Goal: Task Accomplishment & Management: Manage account settings

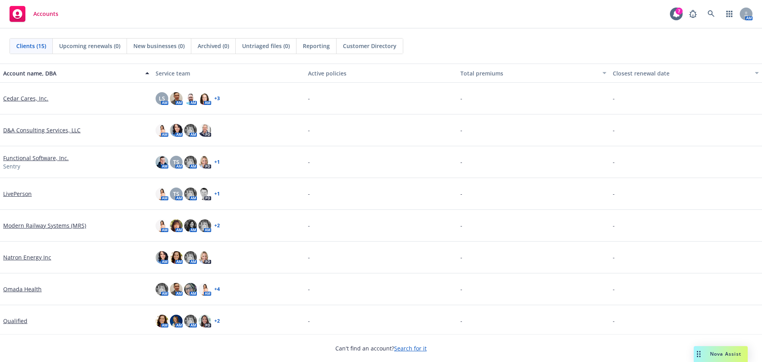
click at [401, 349] on link "Search for it" at bounding box center [410, 348] width 33 height 8
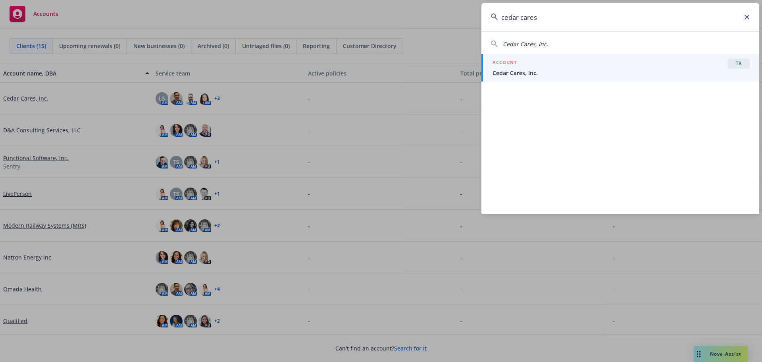
type input "cedar cares"
click at [524, 68] on div "ACCOUNT TR" at bounding box center [621, 63] width 257 height 10
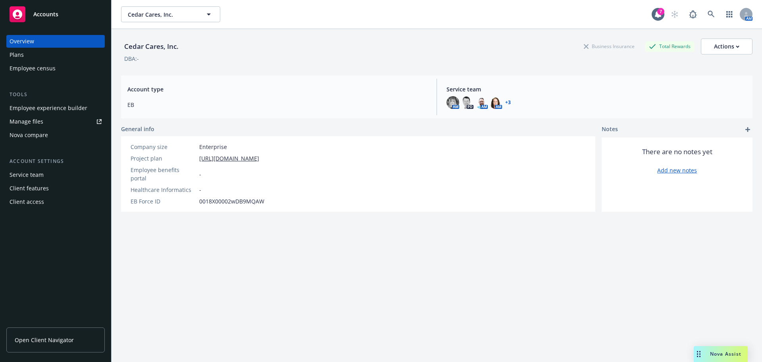
click at [31, 120] on div "Manage files" at bounding box center [27, 121] width 34 height 13
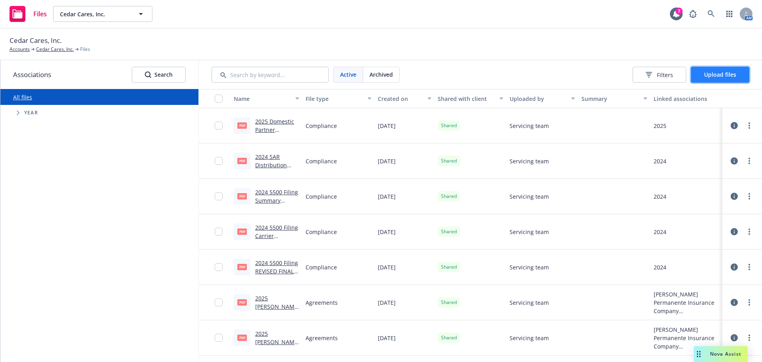
click at [703, 75] on button "Upload files" at bounding box center [720, 75] width 58 height 16
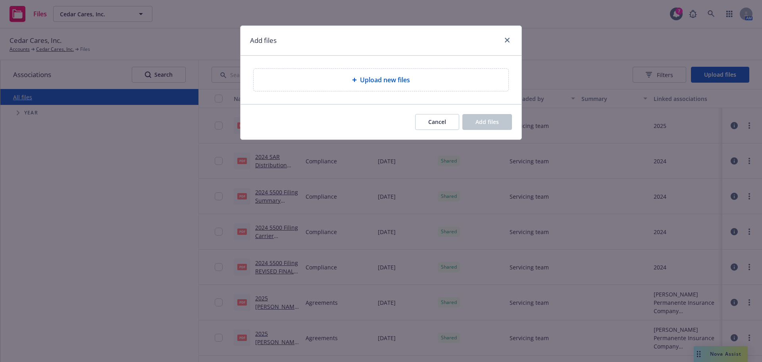
click at [363, 79] on span "Upload new files" at bounding box center [385, 80] width 50 height 10
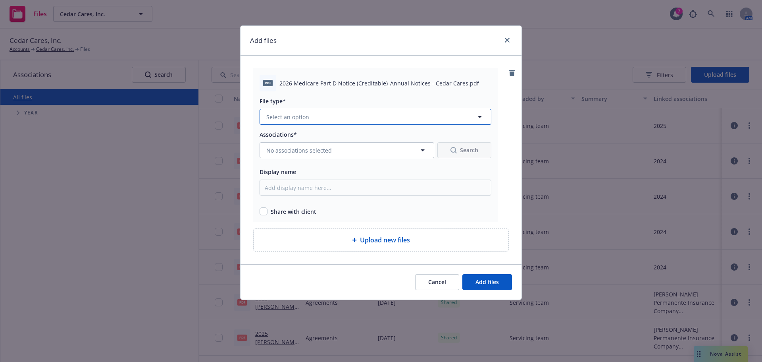
click at [345, 118] on button "Select an option" at bounding box center [376, 117] width 232 height 16
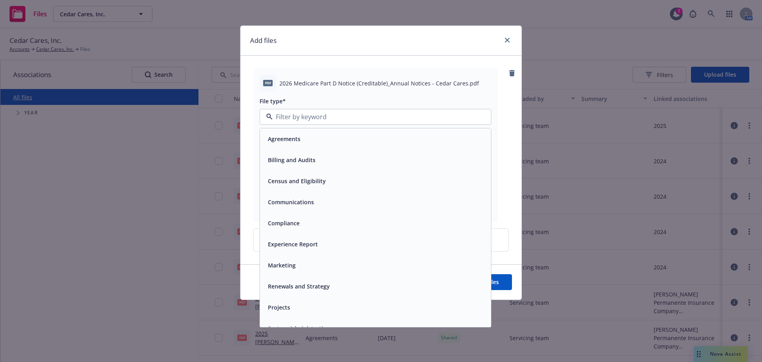
click at [287, 217] on div "Compliance" at bounding box center [283, 223] width 37 height 12
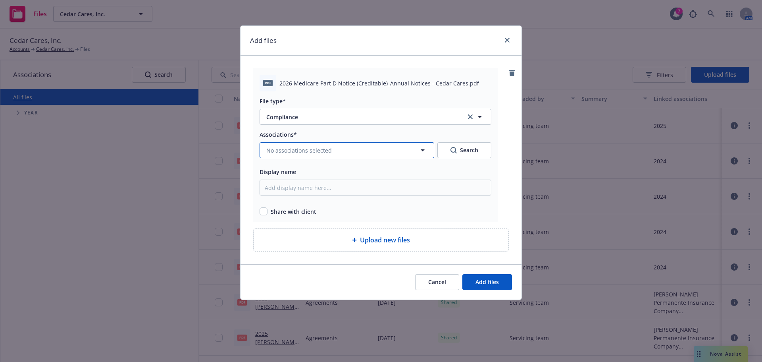
click at [306, 152] on span "No associations selected" at bounding box center [299, 150] width 66 height 8
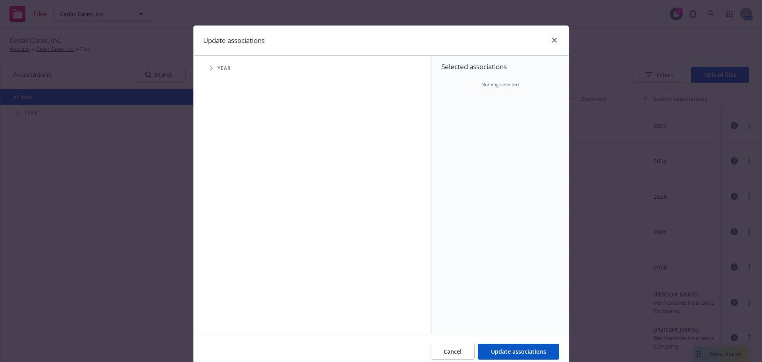
click at [207, 71] on span "Tree Example" at bounding box center [211, 68] width 13 height 13
click at [229, 194] on input "Tree Example" at bounding box center [232, 195] width 8 height 8
checkbox input "true"
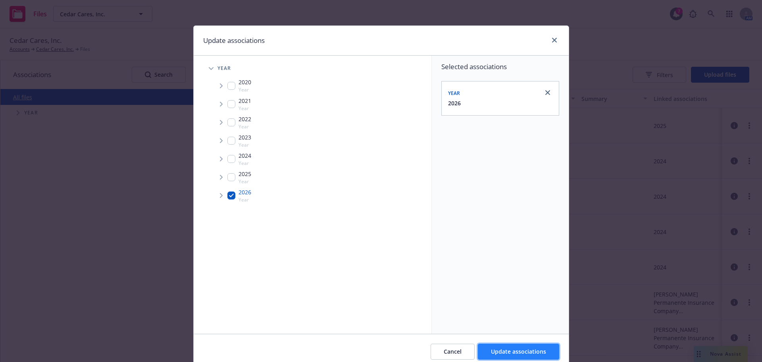
click at [492, 347] on button "Update associations" at bounding box center [518, 351] width 81 height 16
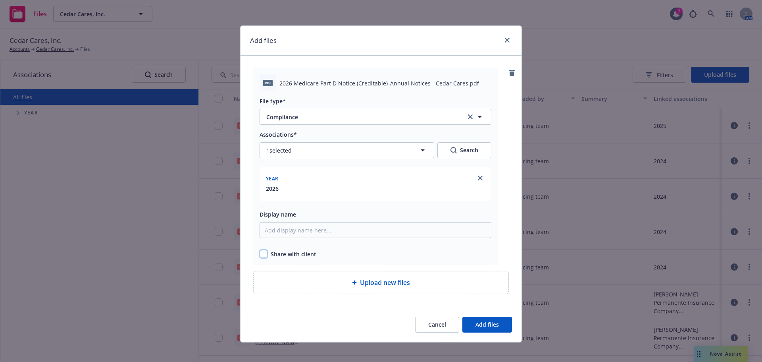
click at [260, 253] on input "checkbox" at bounding box center [264, 254] width 8 height 8
checkbox input "true"
click at [485, 327] on span "Add files" at bounding box center [487, 324] width 23 height 8
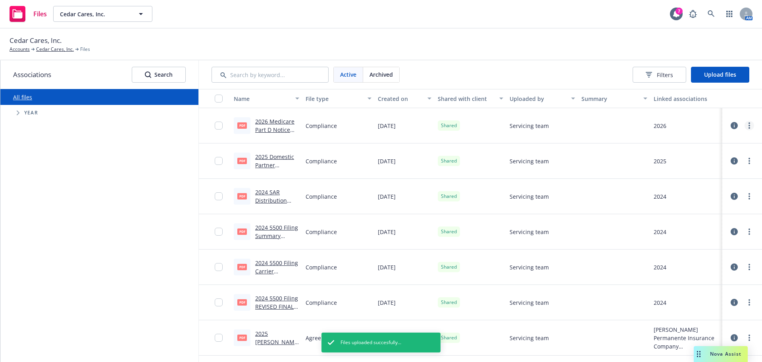
click at [745, 126] on link "more" at bounding box center [750, 126] width 10 height 10
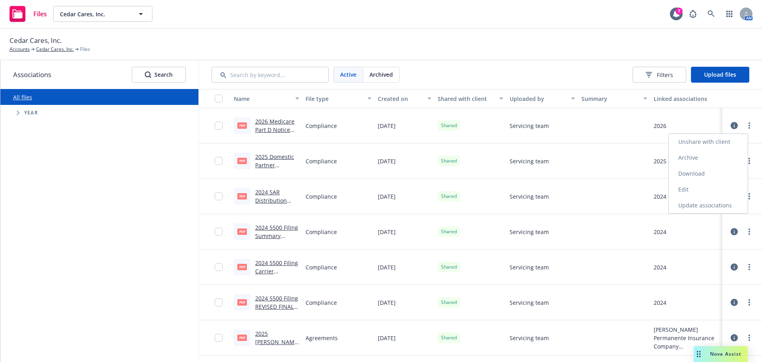
click at [692, 156] on link "Archive" at bounding box center [708, 158] width 79 height 16
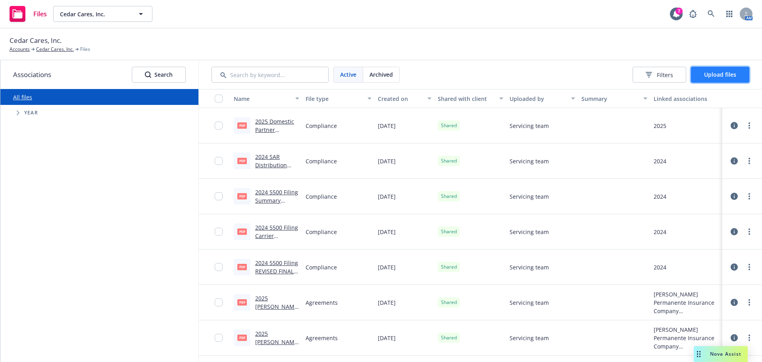
click at [703, 75] on button "Upload files" at bounding box center [720, 75] width 58 height 16
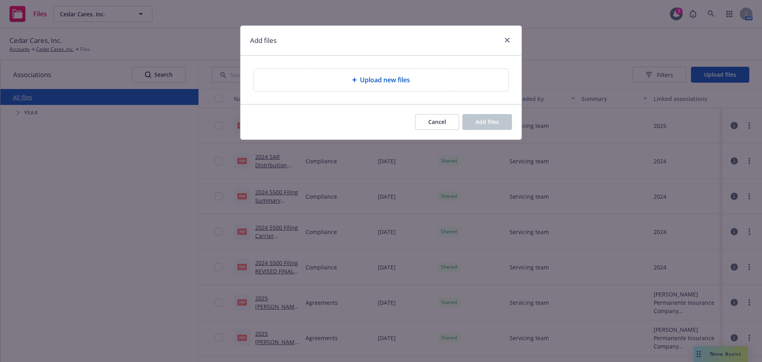
click at [356, 81] on icon at bounding box center [354, 79] width 5 height 5
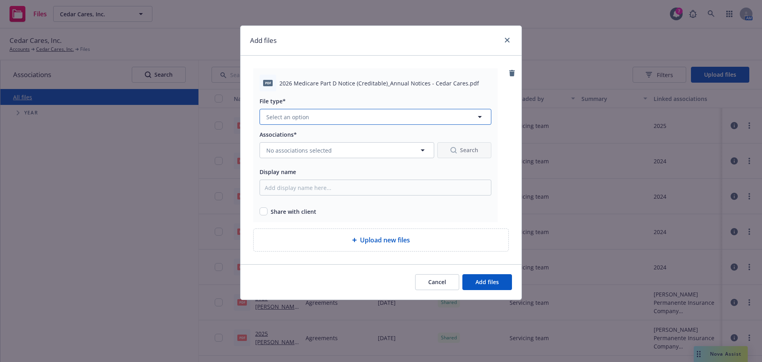
click at [292, 120] on span "Select an option" at bounding box center [287, 117] width 43 height 8
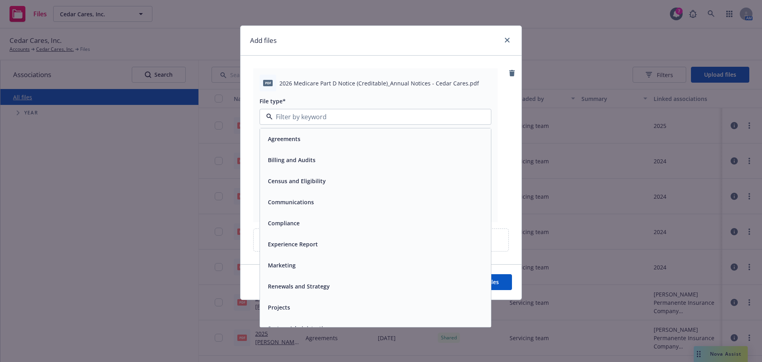
click at [290, 225] on span "Compliance" at bounding box center [284, 223] width 32 height 8
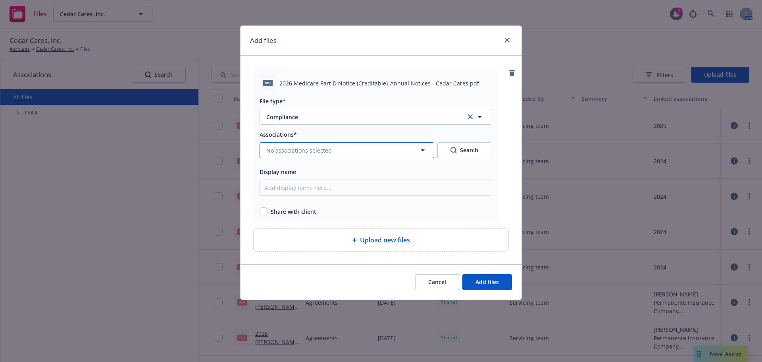
click at [378, 149] on button "No associations selected" at bounding box center [347, 150] width 175 height 16
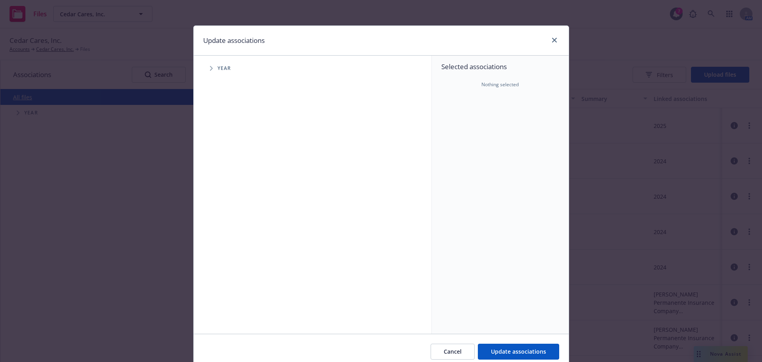
click at [206, 71] on span "Tree Example" at bounding box center [211, 68] width 13 height 13
click at [228, 176] on input "Tree Example" at bounding box center [232, 177] width 8 height 8
checkbox input "true"
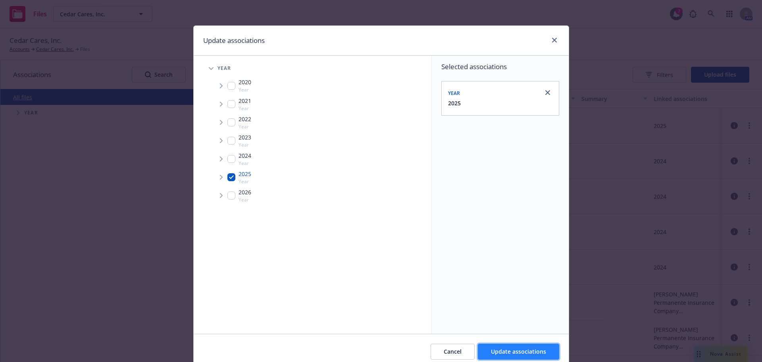
click at [503, 351] on span "Update associations" at bounding box center [518, 351] width 55 height 8
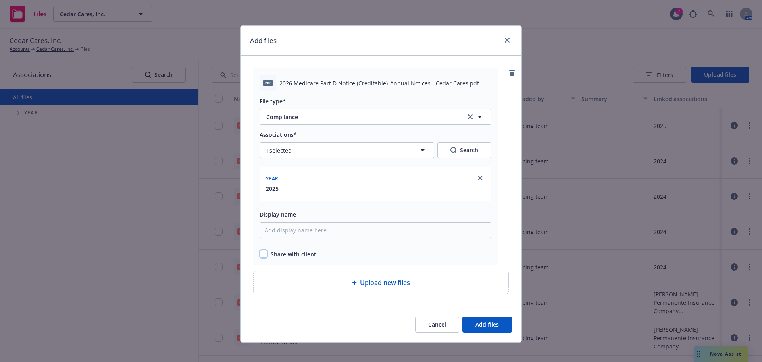
click at [260, 256] on input "checkbox" at bounding box center [264, 254] width 8 height 8
checkbox input "true"
click at [494, 328] on span "Add files" at bounding box center [487, 324] width 23 height 8
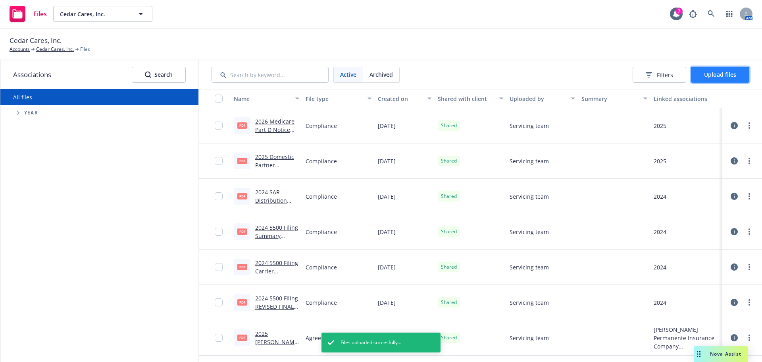
click at [717, 71] on span "Upload files" at bounding box center [720, 75] width 32 height 8
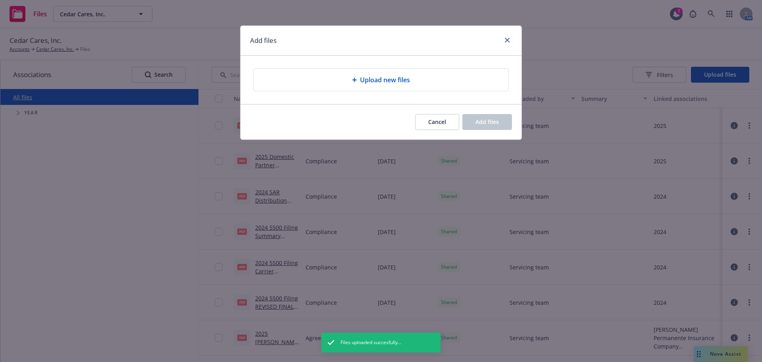
click at [358, 69] on div "Upload new files" at bounding box center [381, 80] width 255 height 22
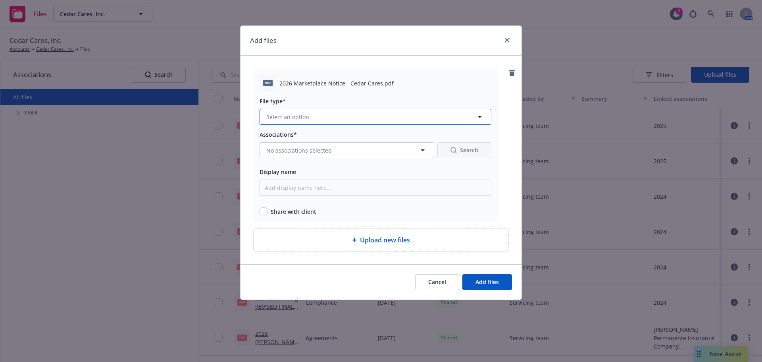
click at [330, 118] on button "Select an option" at bounding box center [376, 117] width 232 height 16
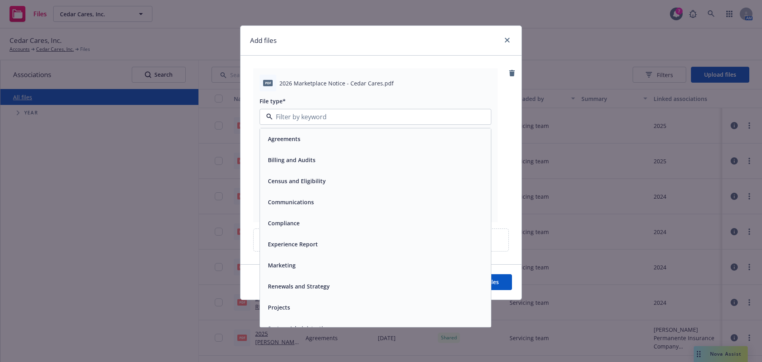
click at [299, 225] on span "Compliance" at bounding box center [284, 223] width 32 height 8
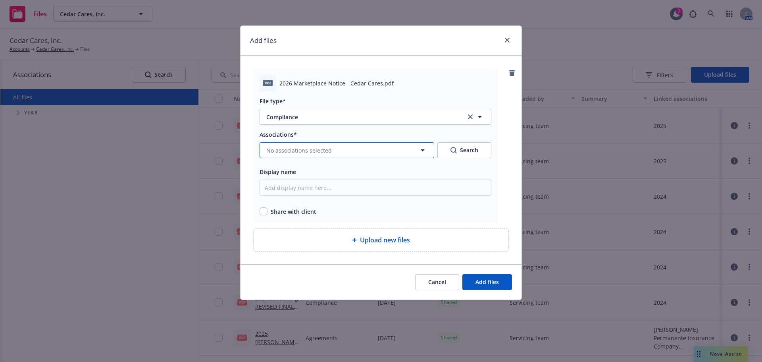
click at [360, 150] on button "No associations selected" at bounding box center [347, 150] width 175 height 16
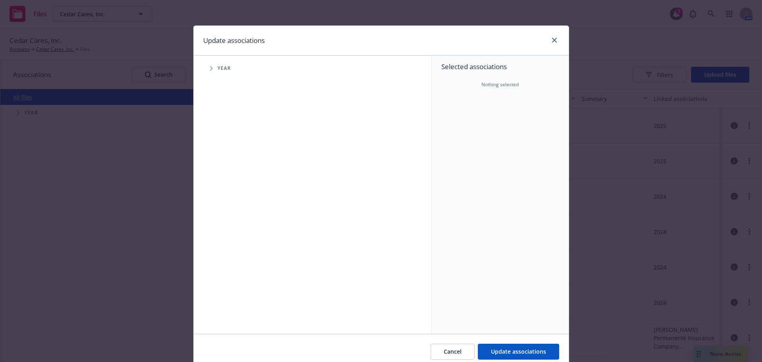
click at [210, 69] on icon "Tree Example" at bounding box center [211, 68] width 3 height 5
click at [231, 195] on input "Tree Example" at bounding box center [232, 195] width 8 height 8
checkbox input "true"
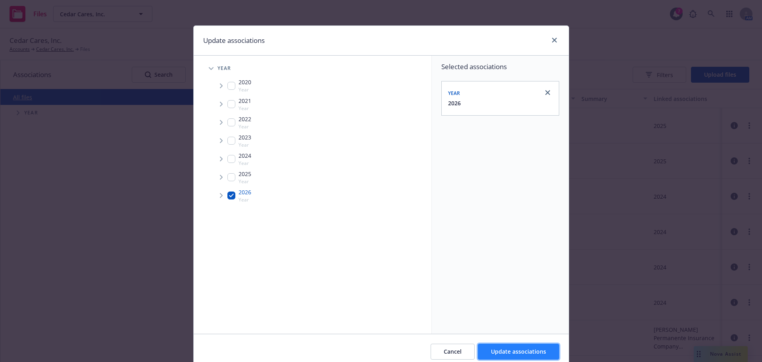
click at [500, 352] on span "Update associations" at bounding box center [518, 351] width 55 height 8
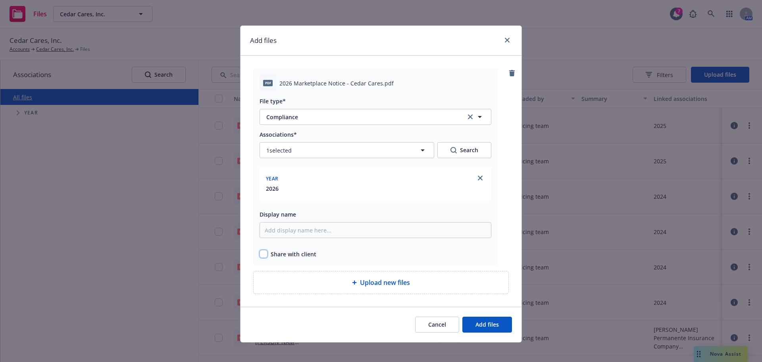
click at [263, 253] on input "checkbox" at bounding box center [264, 254] width 8 height 8
checkbox input "true"
click at [476, 322] on span "Add files" at bounding box center [487, 324] width 23 height 8
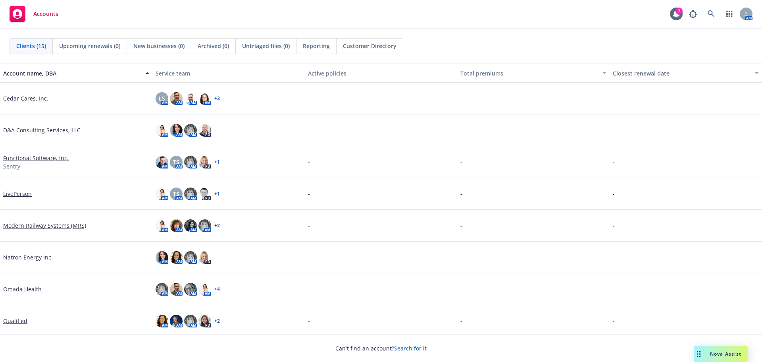
click at [416, 347] on link "Search for it" at bounding box center [410, 348] width 33 height 8
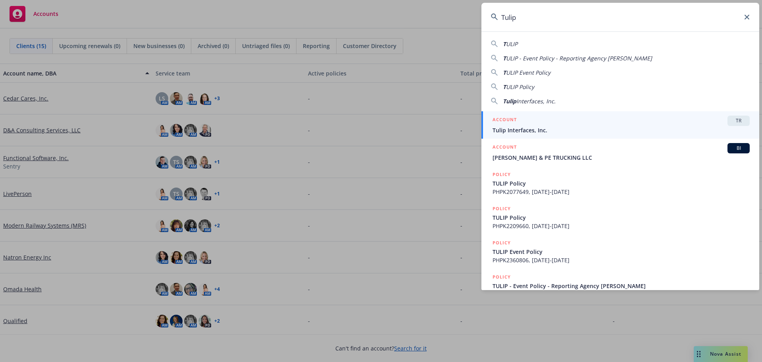
type input "Tulip"
click at [531, 122] on div "ACCOUNT TR" at bounding box center [621, 121] width 257 height 10
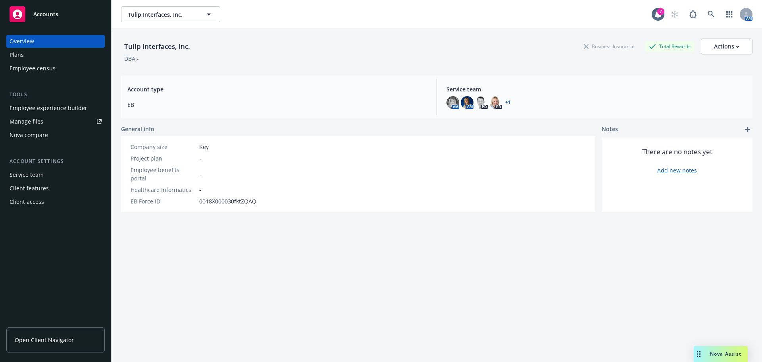
click at [46, 110] on div "Employee experience builder" at bounding box center [49, 108] width 78 height 13
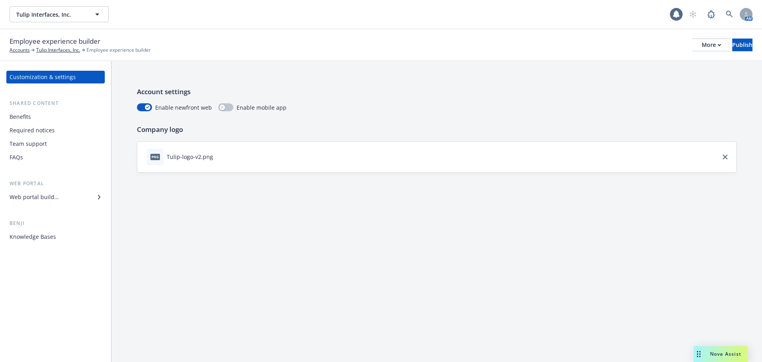
click at [52, 194] on div "Web portal builder" at bounding box center [34, 197] width 49 height 13
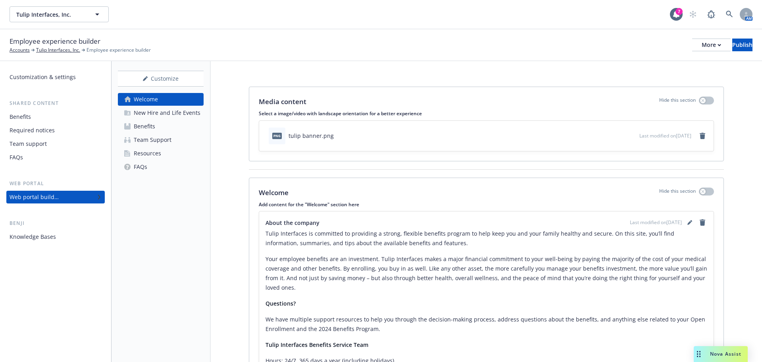
click at [138, 153] on div "Resources" at bounding box center [147, 153] width 27 height 13
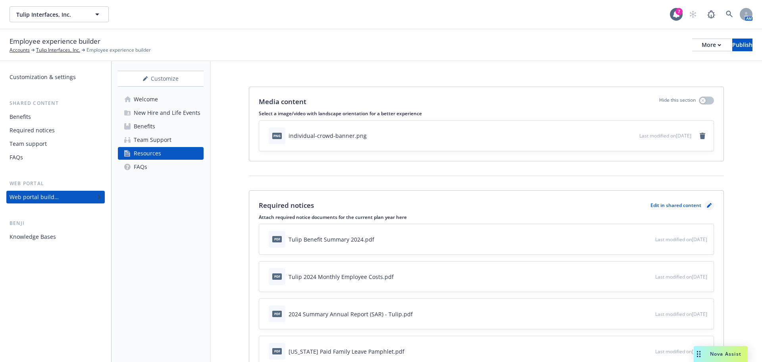
click at [705, 208] on link "pencil" at bounding box center [710, 206] width 10 height 10
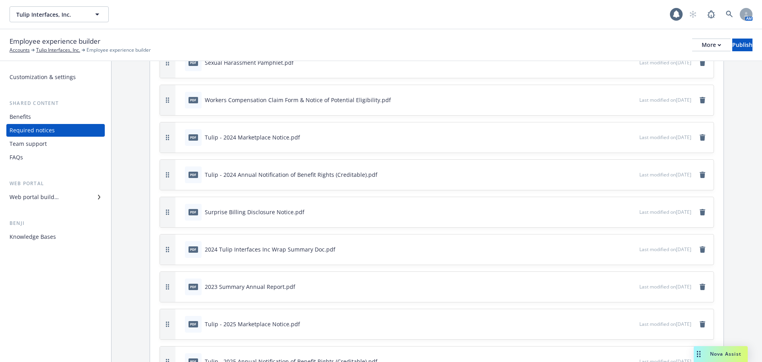
scroll to position [336, 0]
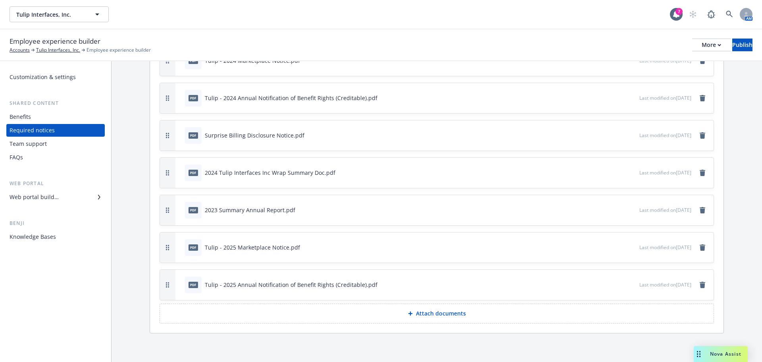
click at [417, 312] on p "Attach documents" at bounding box center [441, 313] width 50 height 8
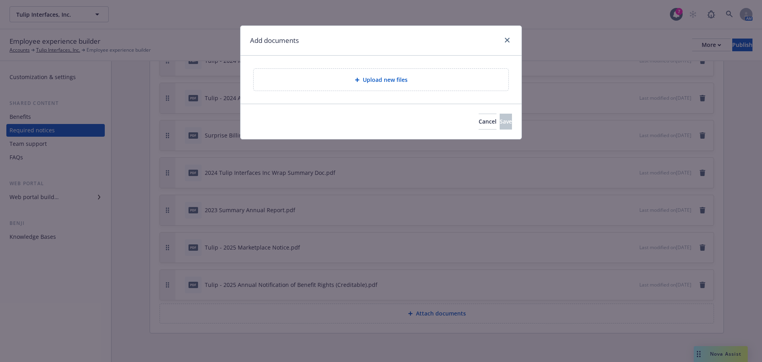
click at [336, 84] on div "Upload new files" at bounding box center [381, 79] width 242 height 9
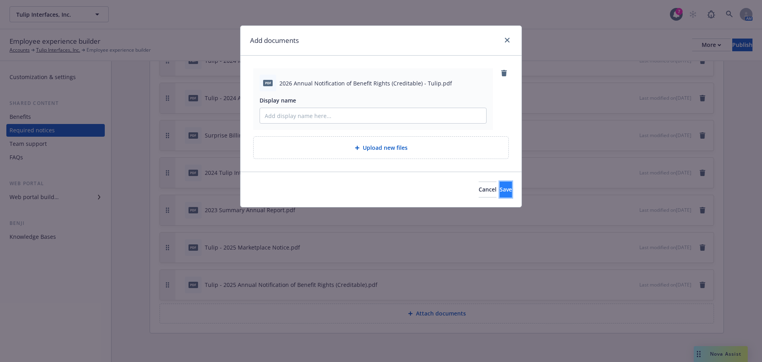
click at [500, 192] on span "Save" at bounding box center [506, 189] width 12 height 8
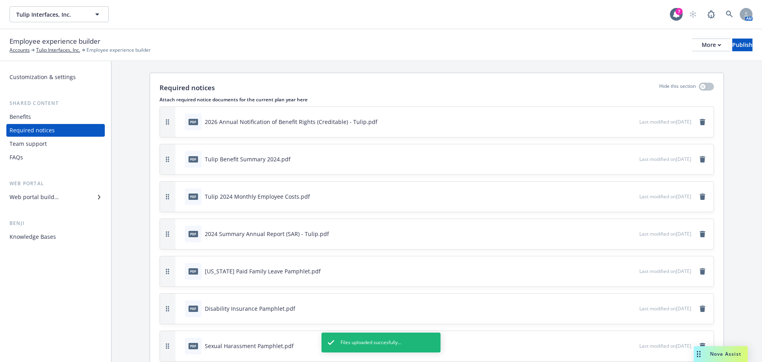
scroll to position [0, 0]
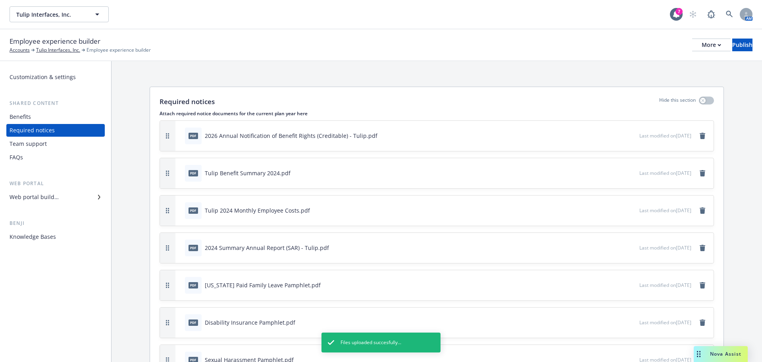
drag, startPoint x: 164, startPoint y: 322, endPoint x: 184, endPoint y: 136, distance: 187.3
click at [184, 136] on div "pdf 2026 Annual Notification of Benefit Rights (Creditable) - Tulip.pdf Last mo…" at bounding box center [437, 136] width 554 height 30
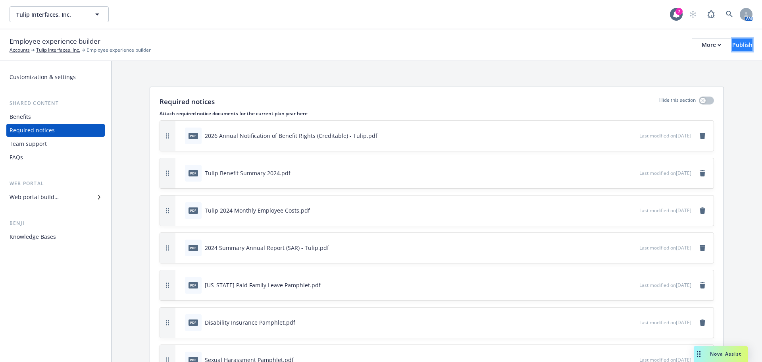
click at [733, 46] on button "Publish" at bounding box center [743, 45] width 20 height 13
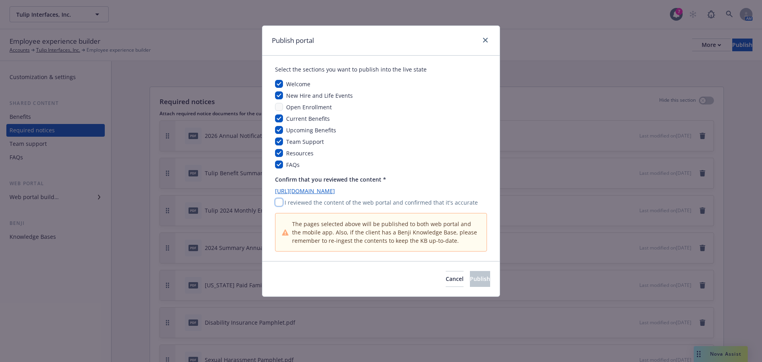
click at [279, 203] on input "checkbox" at bounding box center [279, 202] width 8 height 8
checkbox input "true"
click at [470, 283] on button "Publish" at bounding box center [480, 279] width 20 height 16
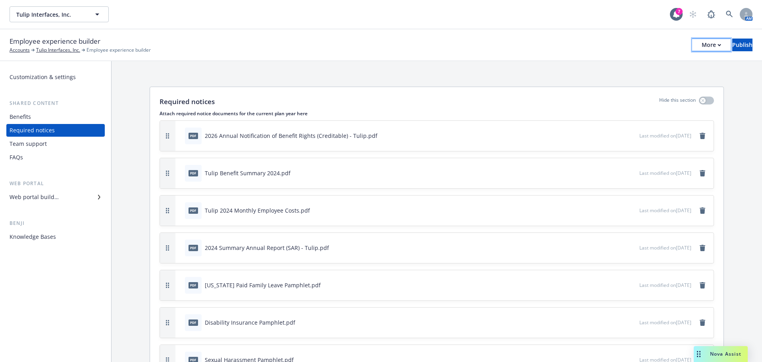
click at [702, 43] on div "More" at bounding box center [711, 45] width 19 height 12
click at [626, 79] on link "Copy portal link" at bounding box center [646, 79] width 118 height 16
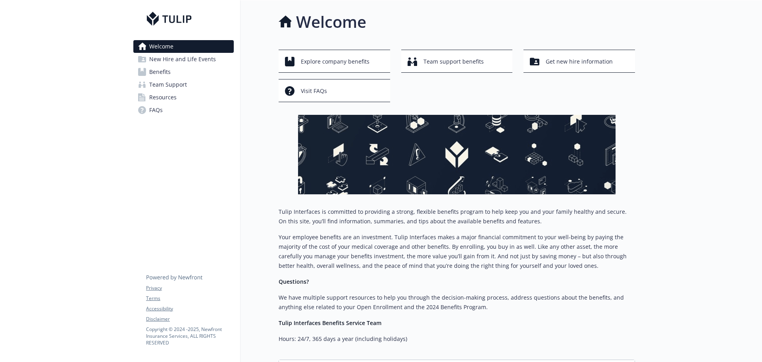
click at [165, 98] on span "Resources" at bounding box center [162, 97] width 27 height 13
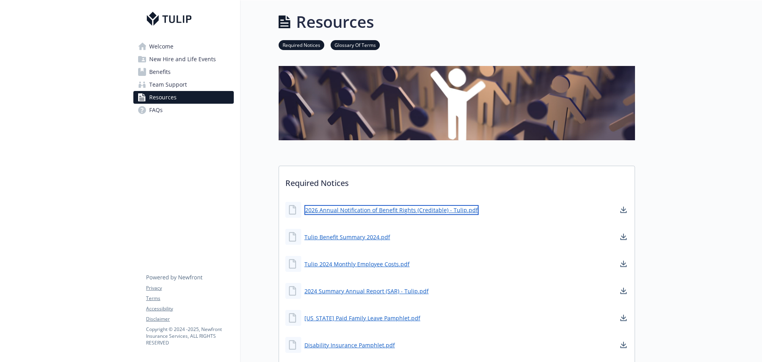
click at [336, 211] on link "2026 Annual Notification of Benefit Rights (Creditable) - Tulip.pdf" at bounding box center [392, 210] width 174 height 10
click at [151, 48] on span "Welcome" at bounding box center [161, 46] width 24 height 13
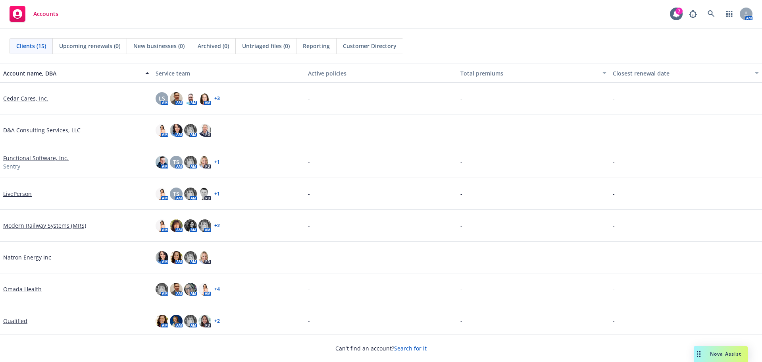
click at [422, 348] on link "Search for it" at bounding box center [410, 348] width 33 height 8
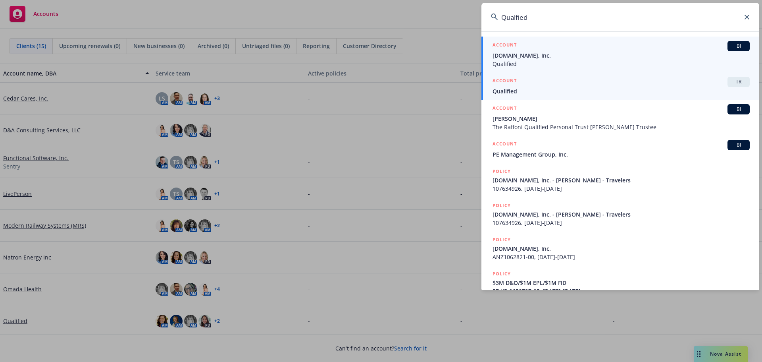
type input "Qualfied"
click at [512, 95] on span "Qualified" at bounding box center [621, 91] width 257 height 8
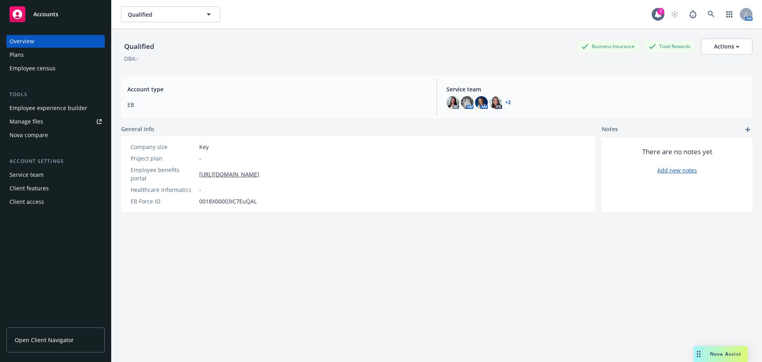
click at [65, 108] on div "Employee experience builder" at bounding box center [49, 108] width 78 height 13
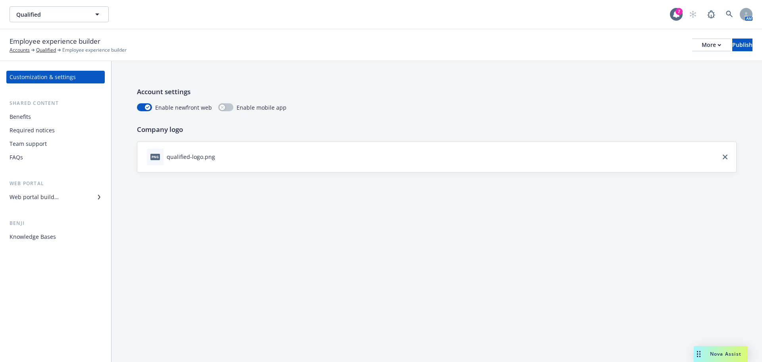
click at [47, 195] on div "Web portal builder" at bounding box center [34, 197] width 49 height 13
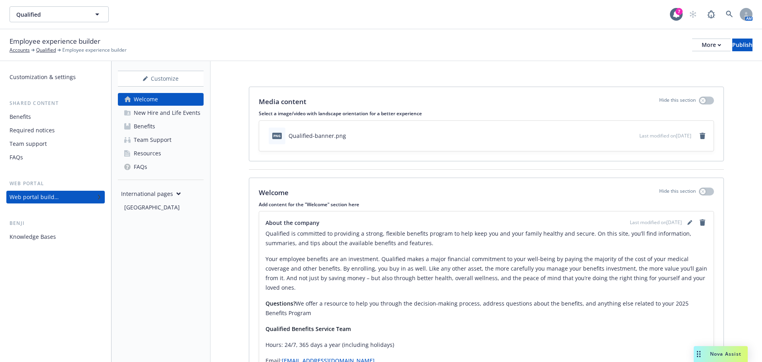
click at [141, 150] on div "Resources" at bounding box center [147, 153] width 27 height 13
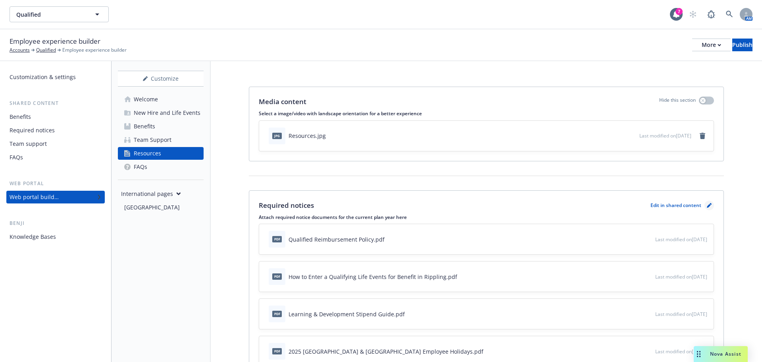
click at [707, 204] on icon "pencil" at bounding box center [709, 205] width 5 height 5
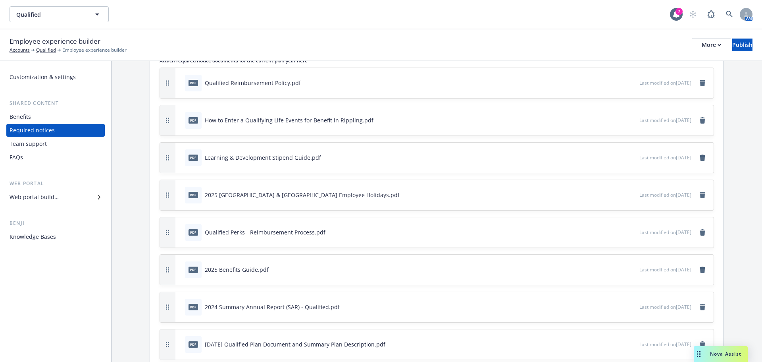
scroll to position [112, 0]
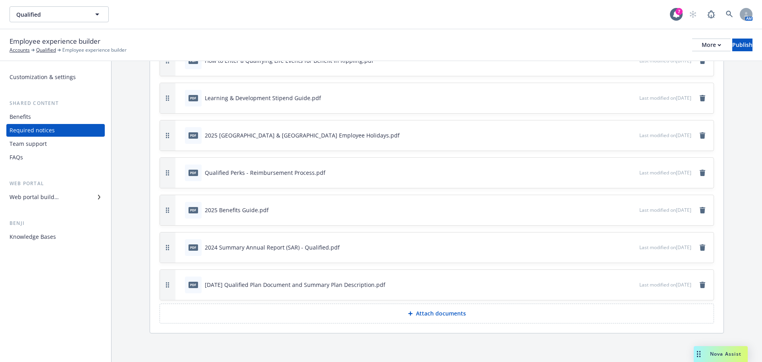
click at [431, 313] on p "Attach documents" at bounding box center [441, 313] width 50 height 8
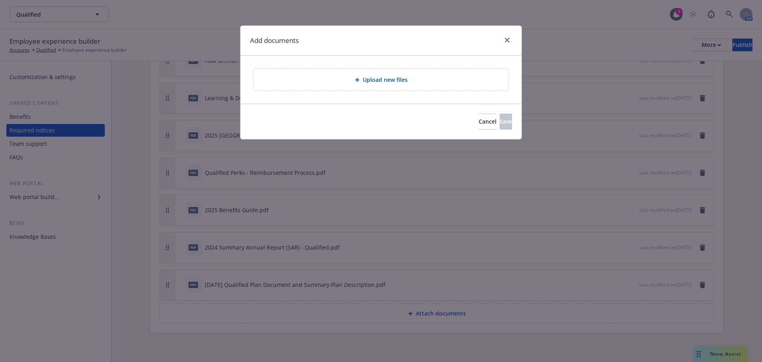
click at [350, 76] on div "Upload new files" at bounding box center [381, 79] width 242 height 9
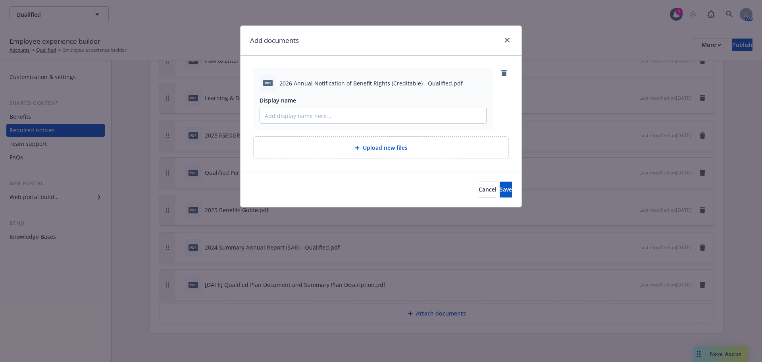
click at [357, 147] on icon at bounding box center [357, 148] width 4 height 4
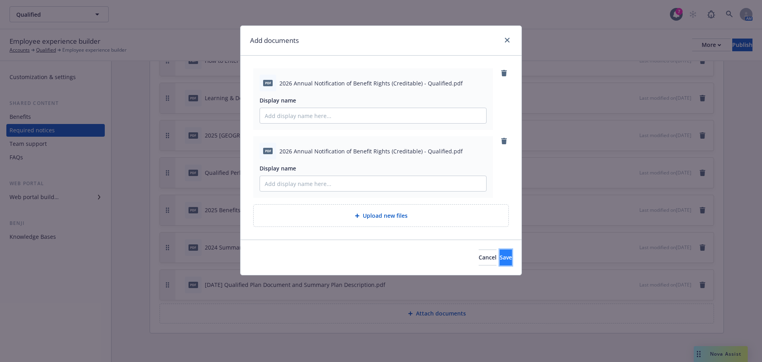
click at [500, 256] on span "Save" at bounding box center [506, 257] width 12 height 8
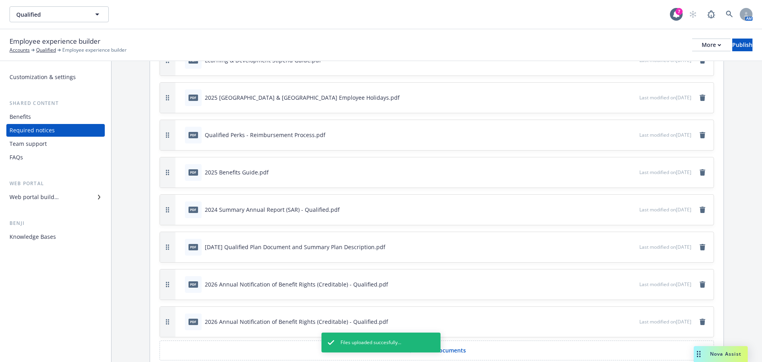
scroll to position [187, 0]
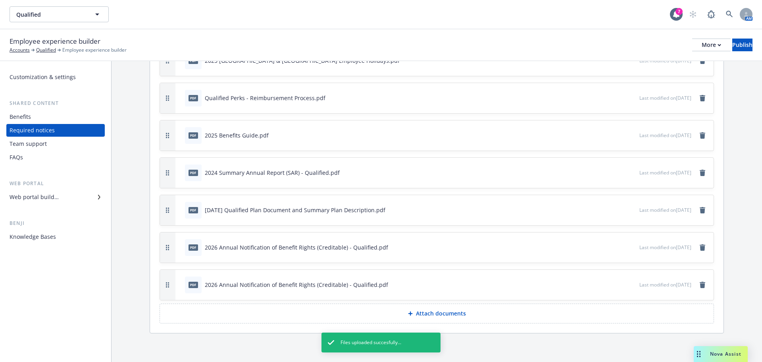
click at [237, 283] on div "2026 Annual Notification of Benefit Rights (Creditable) - Qualified.pdf" at bounding box center [296, 284] width 183 height 8
click at [700, 284] on icon "remove" at bounding box center [703, 285] width 6 height 6
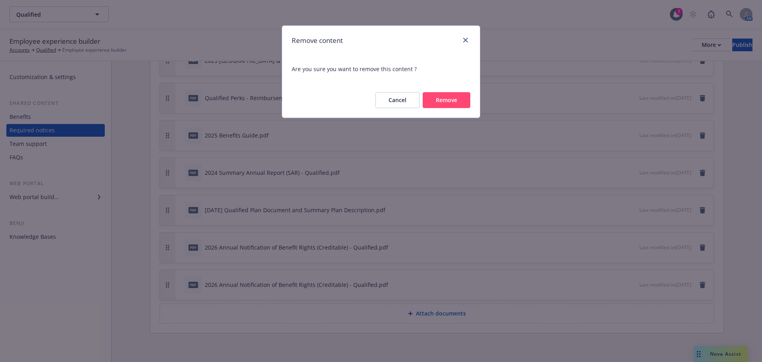
click at [453, 102] on button "Remove" at bounding box center [447, 100] width 48 height 16
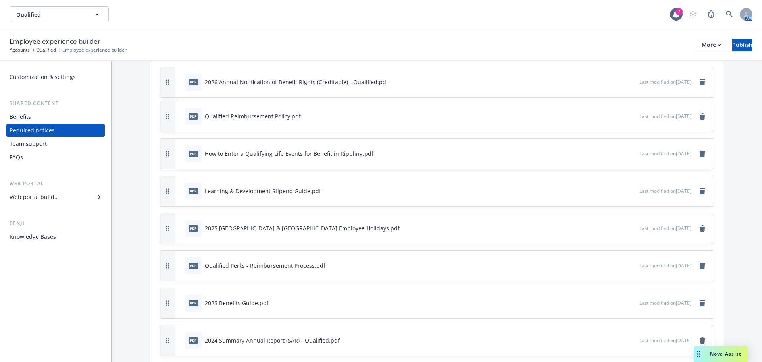
scroll to position [0, 0]
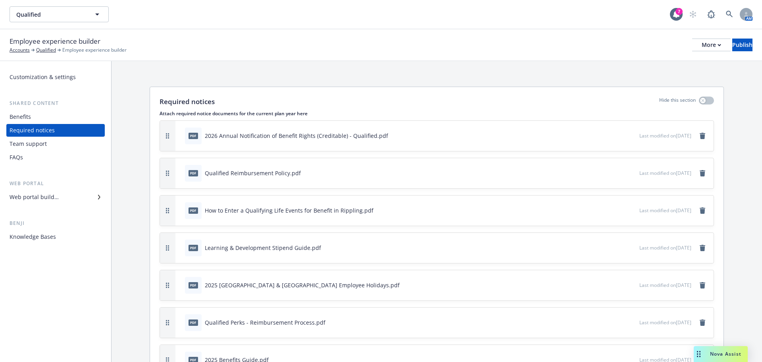
drag, startPoint x: 166, startPoint y: 280, endPoint x: 149, endPoint y: 107, distance: 173.6
click at [149, 107] on div "Required notices Hide this section Attach required notice documents for the cur…" at bounding box center [437, 286] width 651 height 450
click at [733, 48] on div "Publish" at bounding box center [743, 45] width 20 height 12
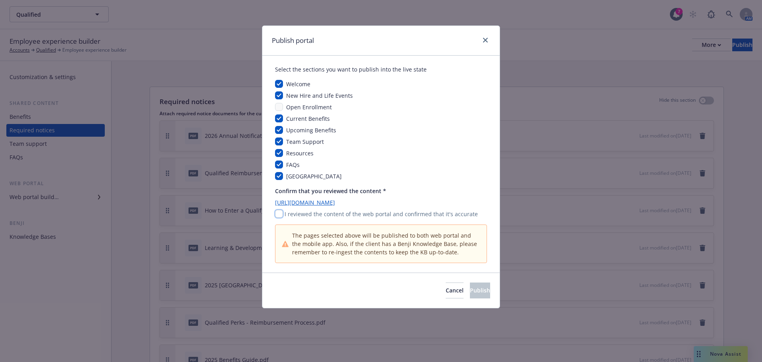
click at [280, 216] on input "checkbox" at bounding box center [279, 214] width 8 height 8
checkbox input "true"
click at [472, 293] on span "Publish" at bounding box center [480, 290] width 20 height 8
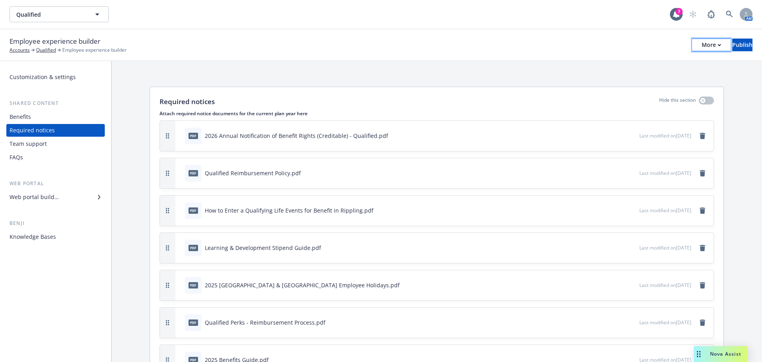
click at [702, 49] on div "More" at bounding box center [711, 45] width 19 height 12
click at [627, 80] on link "Copy portal link" at bounding box center [646, 79] width 118 height 16
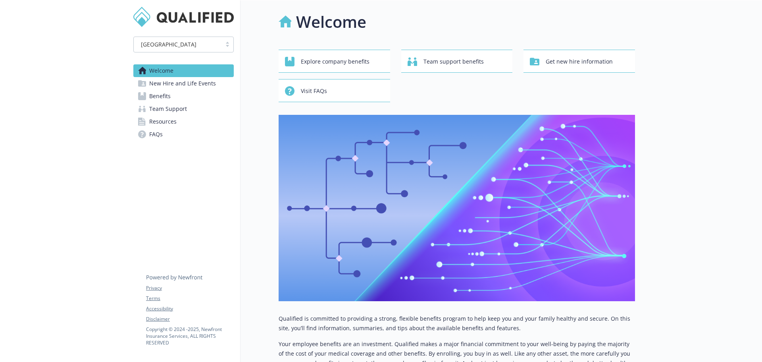
click at [171, 123] on span "Resources" at bounding box center [162, 121] width 27 height 13
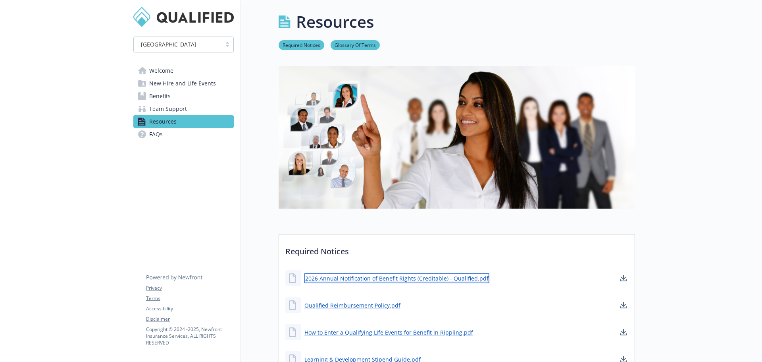
click at [341, 280] on link "2026 Annual Notification of Benefit Rights (Creditable) - Qualified.pdf" at bounding box center [397, 278] width 185 height 10
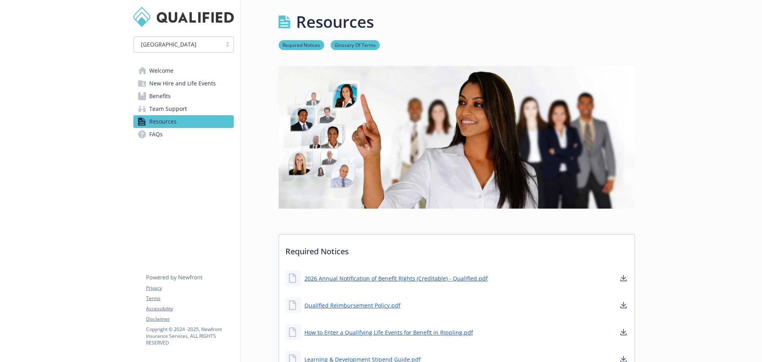
click at [159, 73] on span "Welcome" at bounding box center [161, 70] width 24 height 13
